Goal: Task Accomplishment & Management: Use online tool/utility

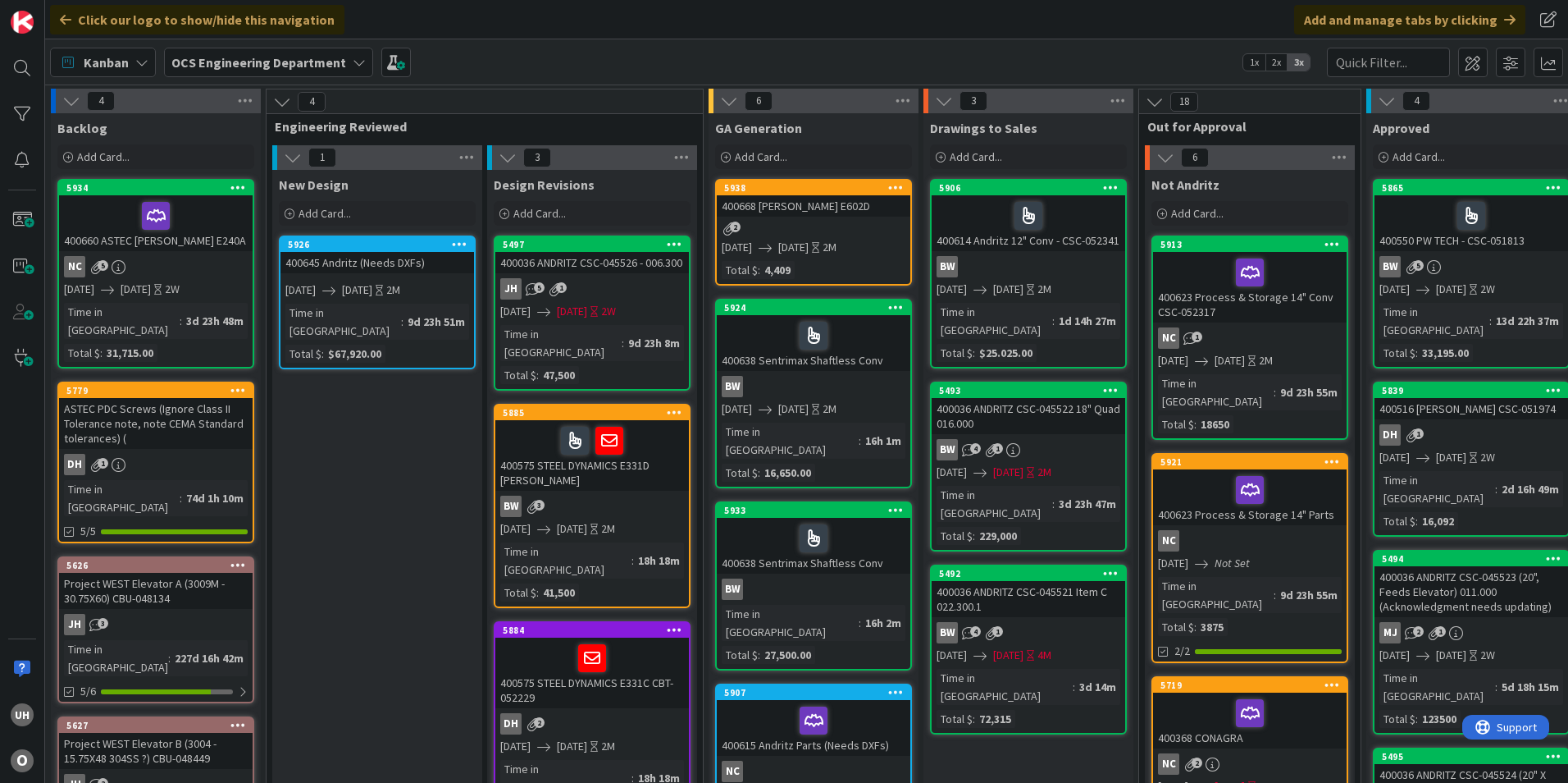
scroll to position [0, 1429]
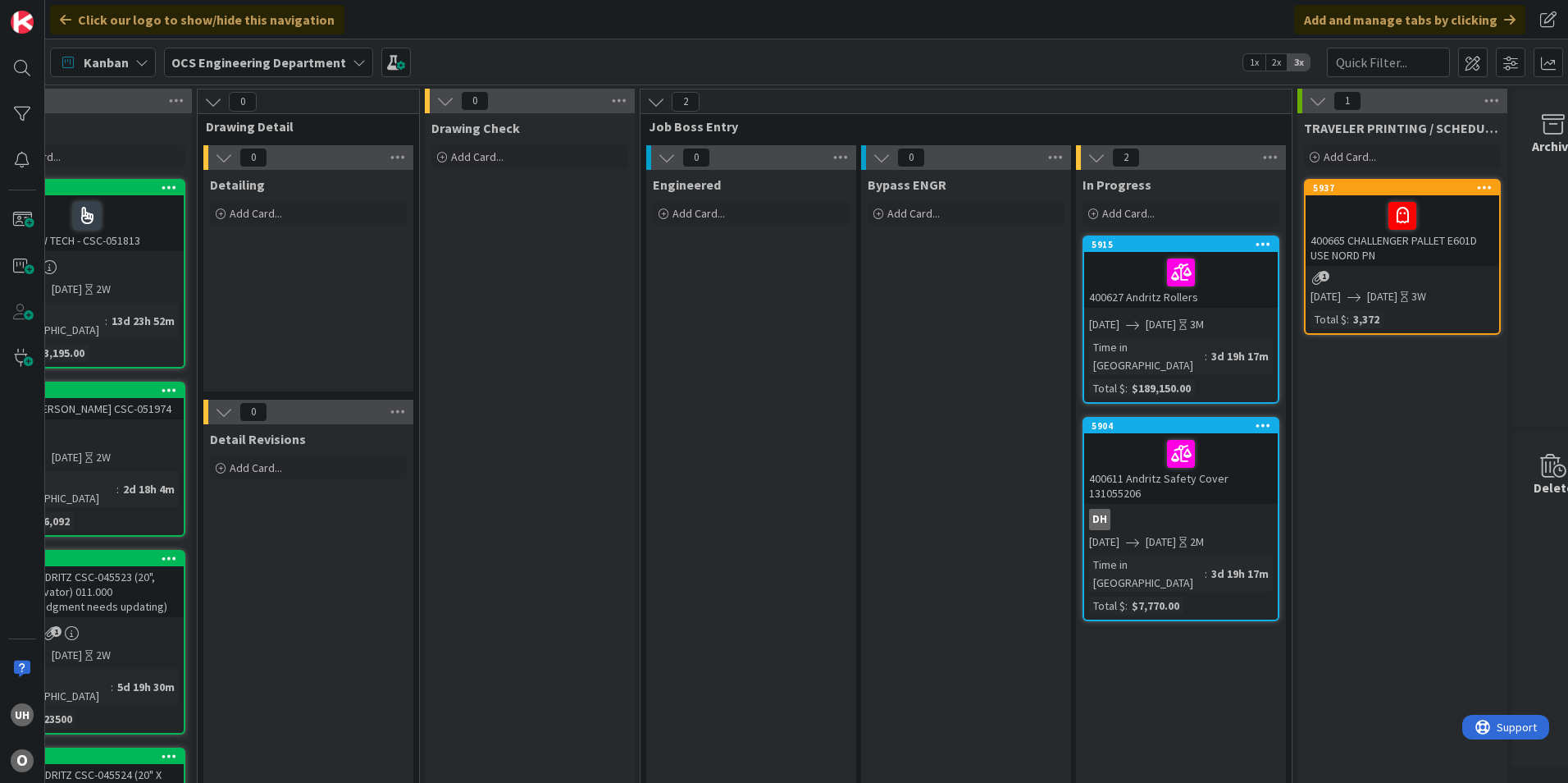
scroll to position [0, 1429]
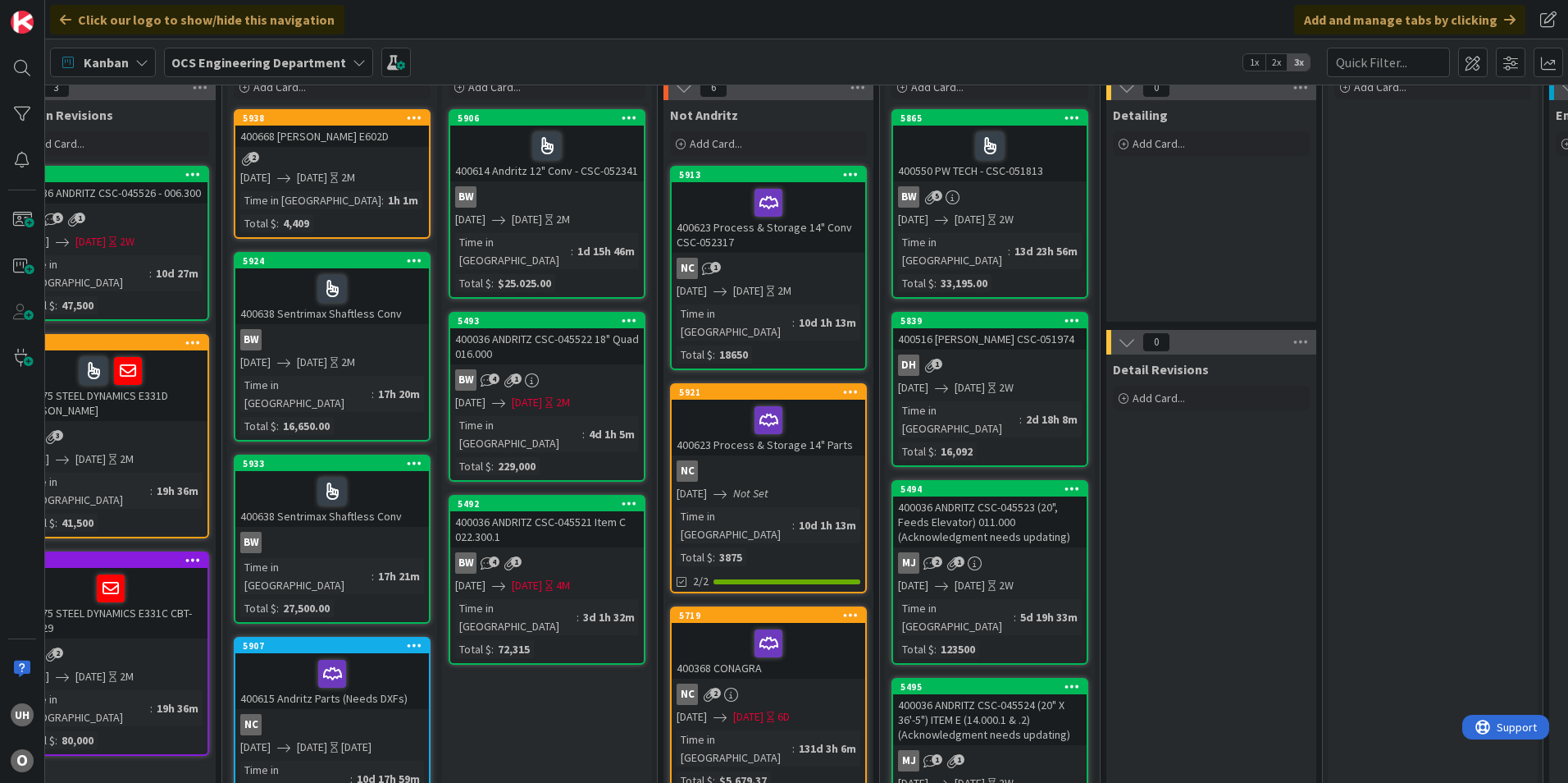
scroll to position [0, 481]
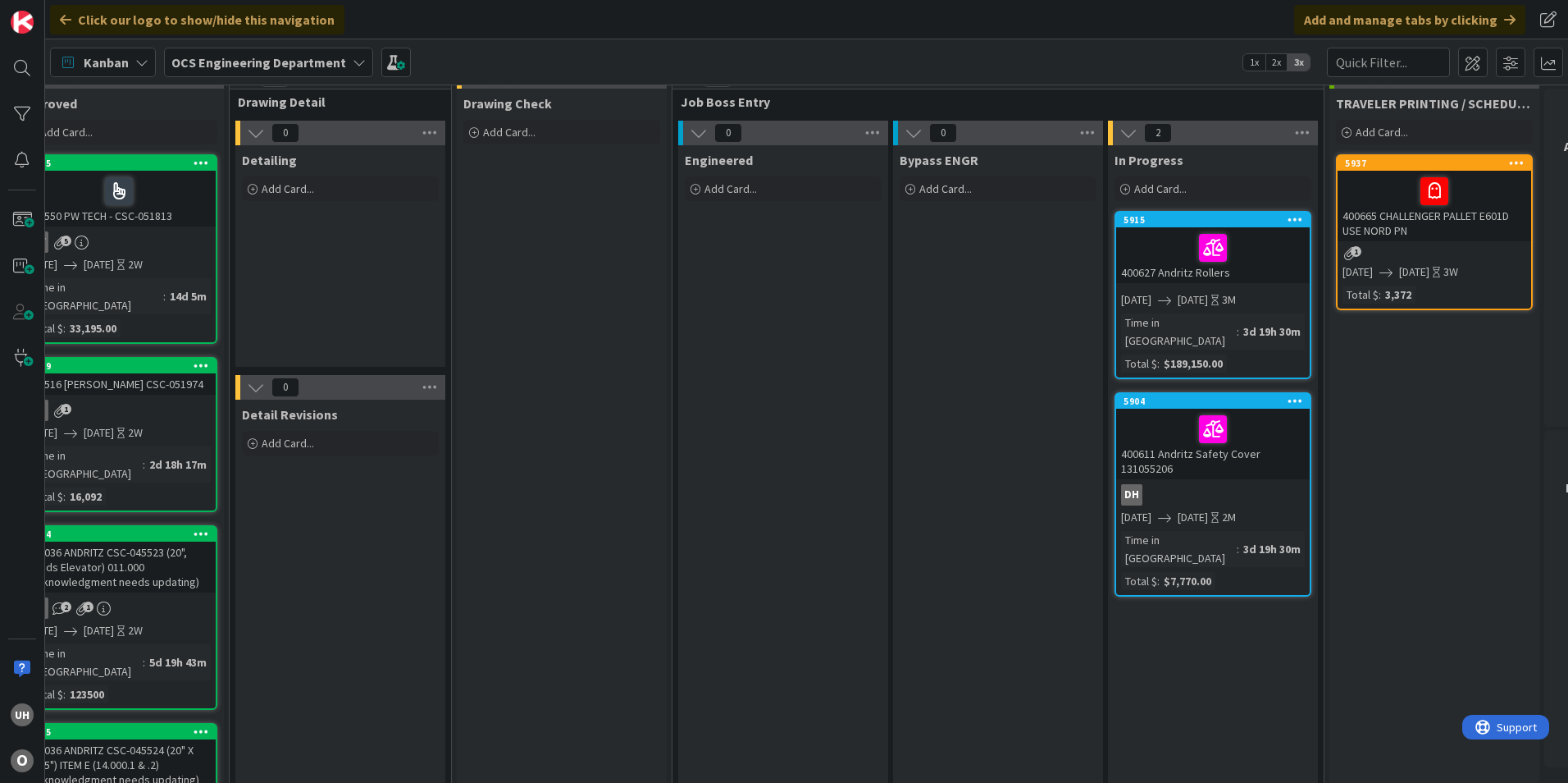
scroll to position [0, 1353]
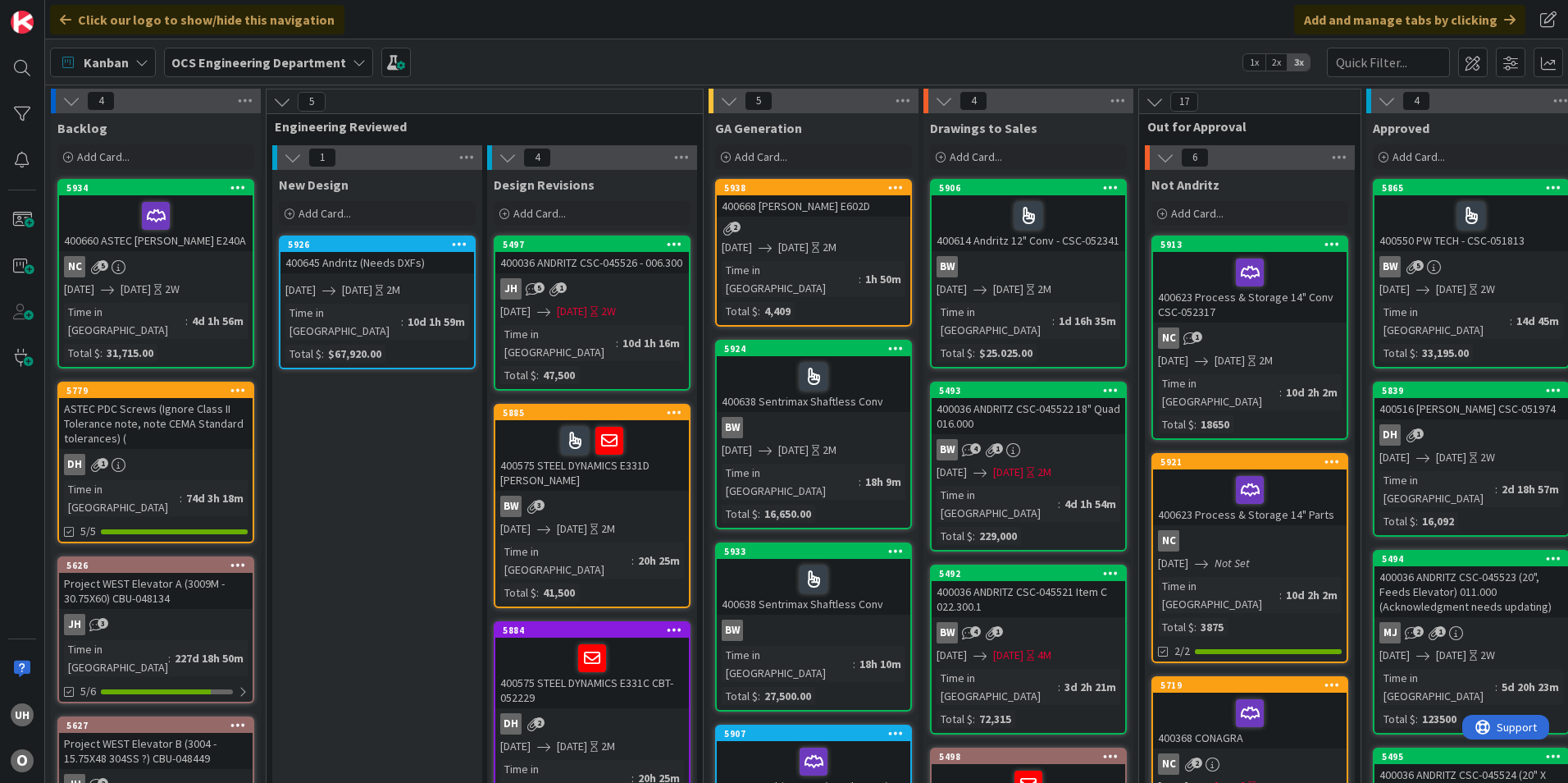
scroll to position [410, 0]
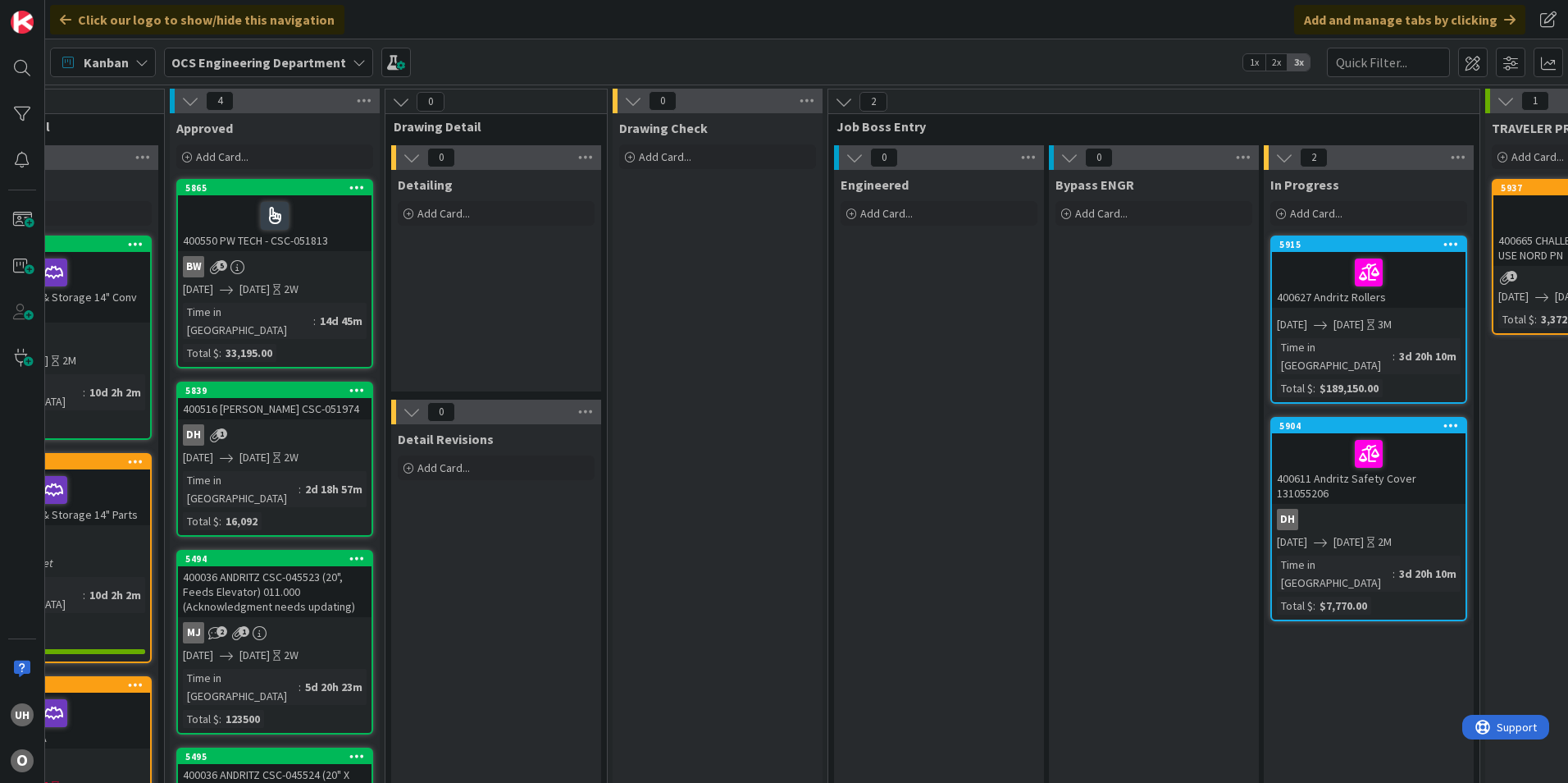
scroll to position [0, 1429]
